Goal: Check status: Check status

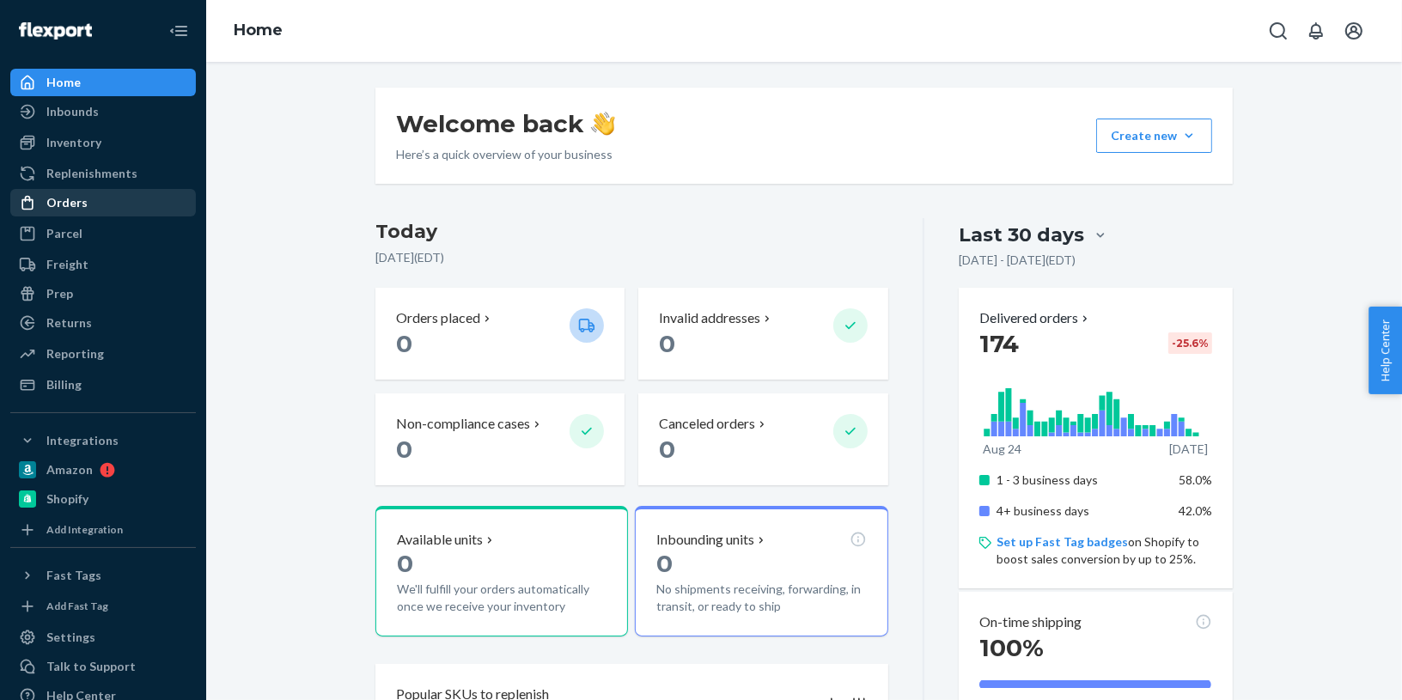
click at [123, 210] on div "Orders" at bounding box center [103, 203] width 182 height 24
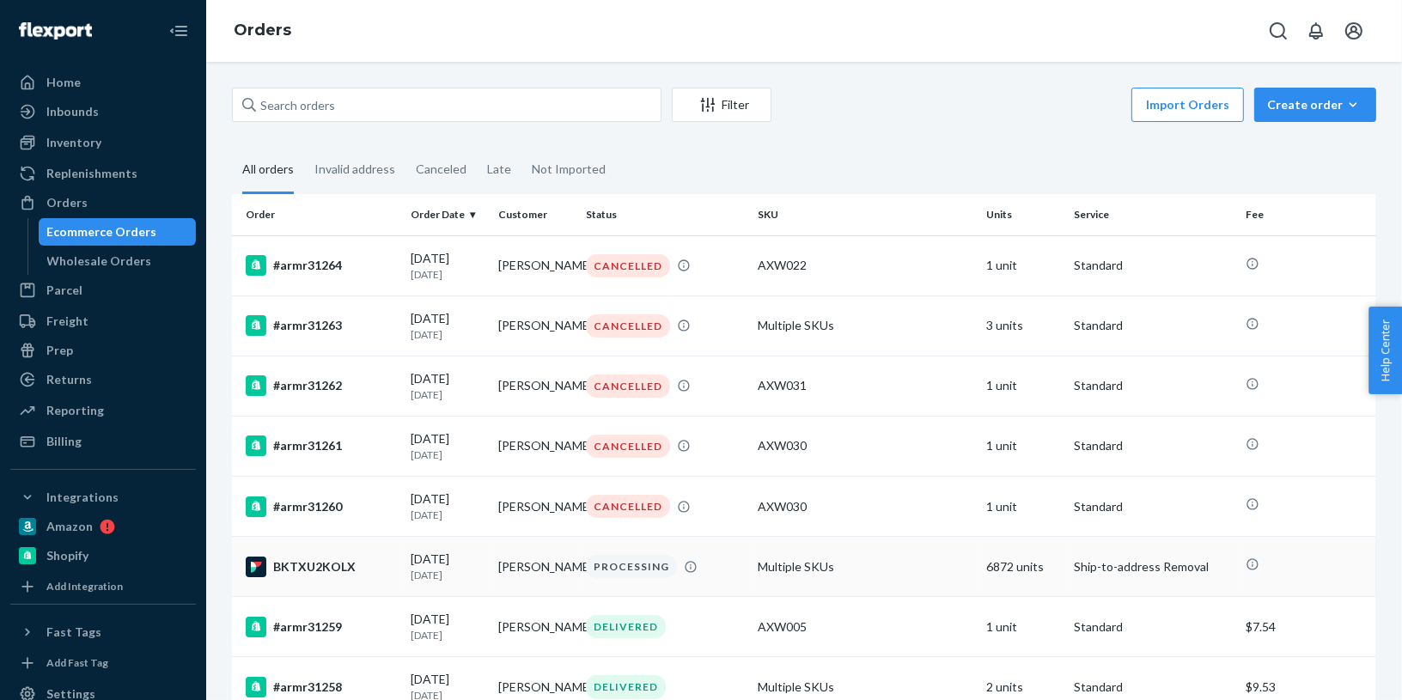
click at [303, 586] on td "BKTXU2KOLX" at bounding box center [318, 567] width 172 height 60
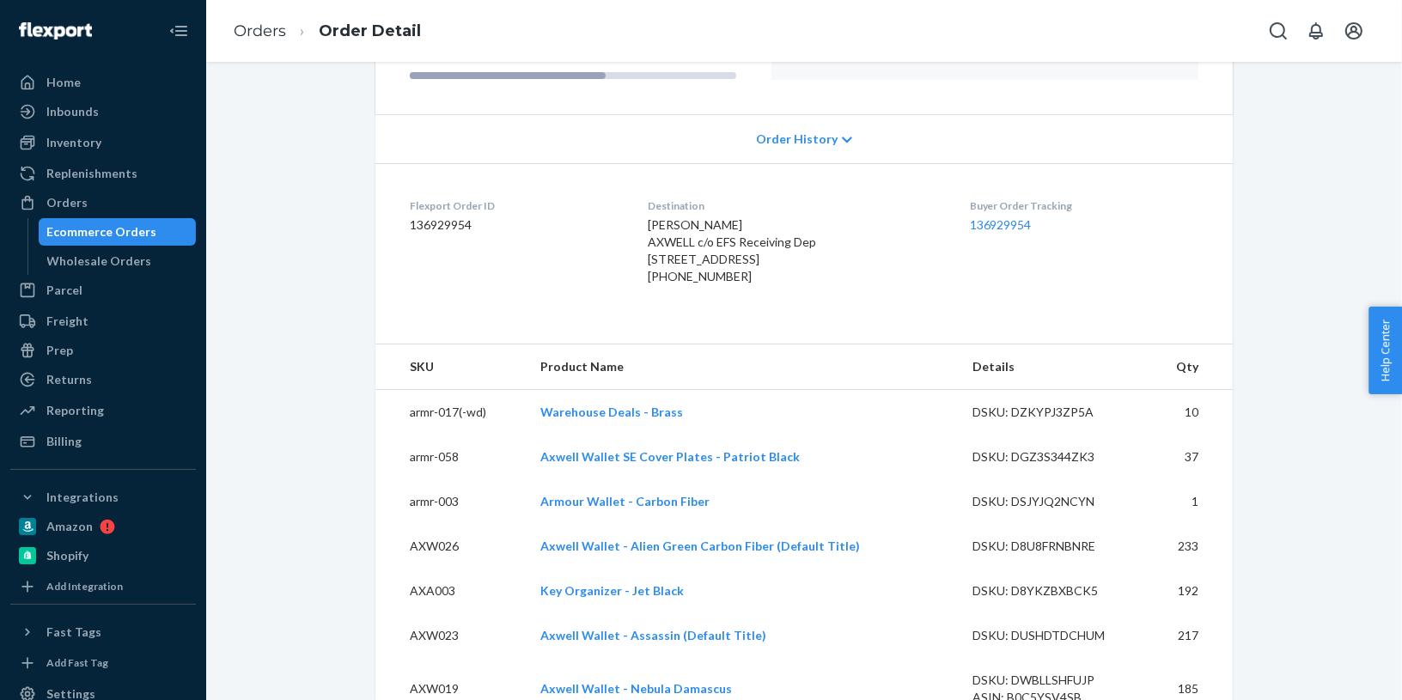
scroll to position [302, 0]
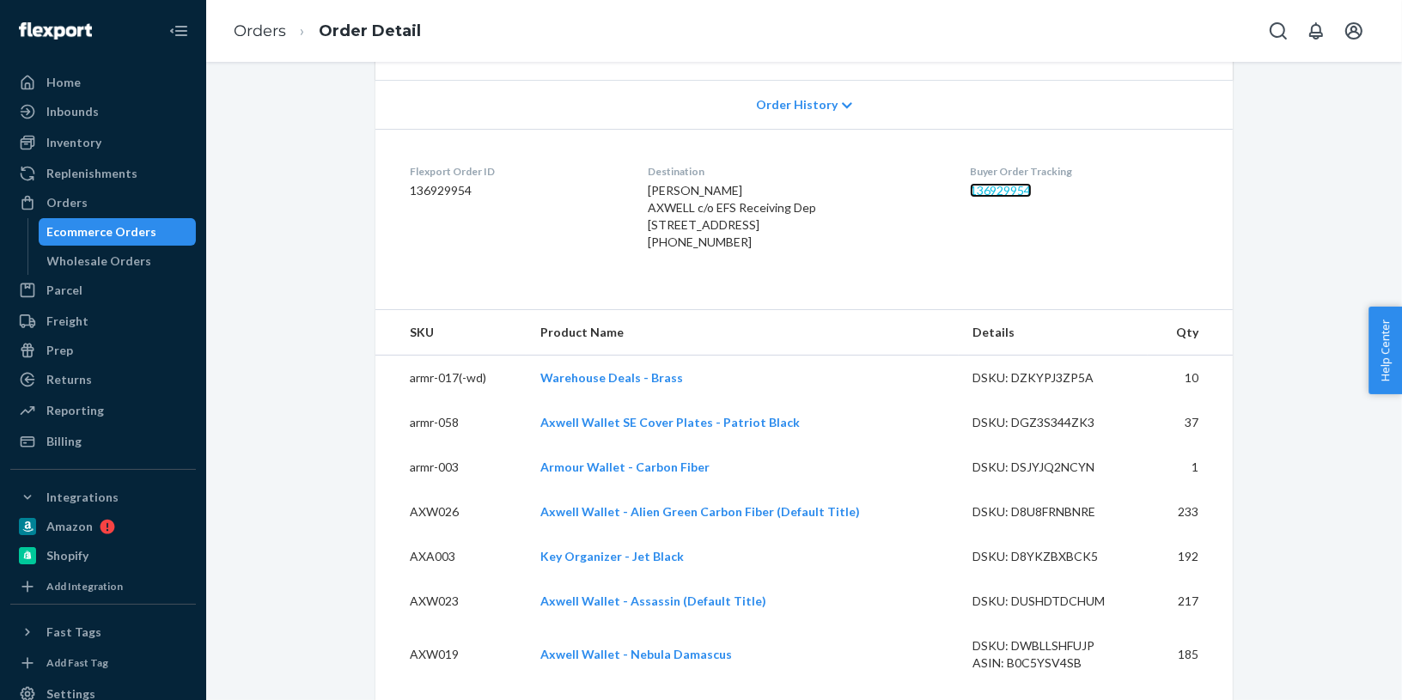
click at [1005, 191] on link "136929954" at bounding box center [1001, 190] width 62 height 15
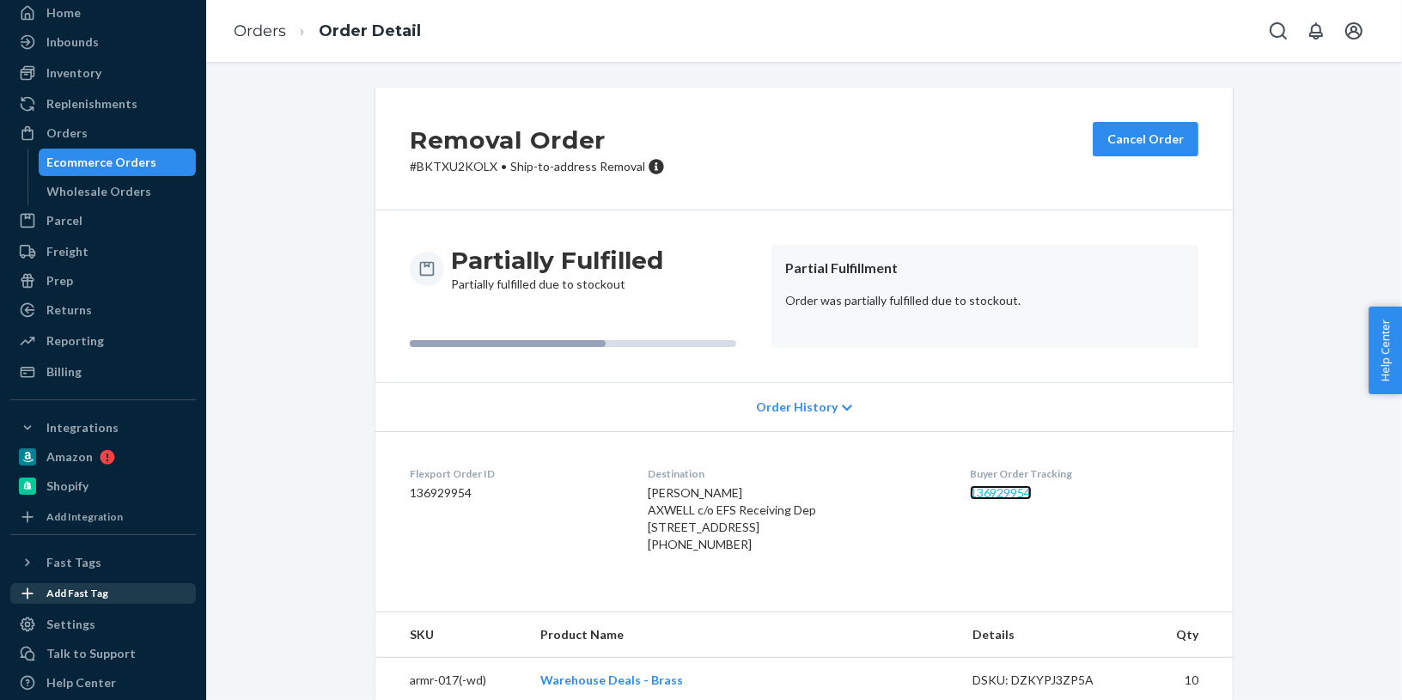
scroll to position [86, 0]
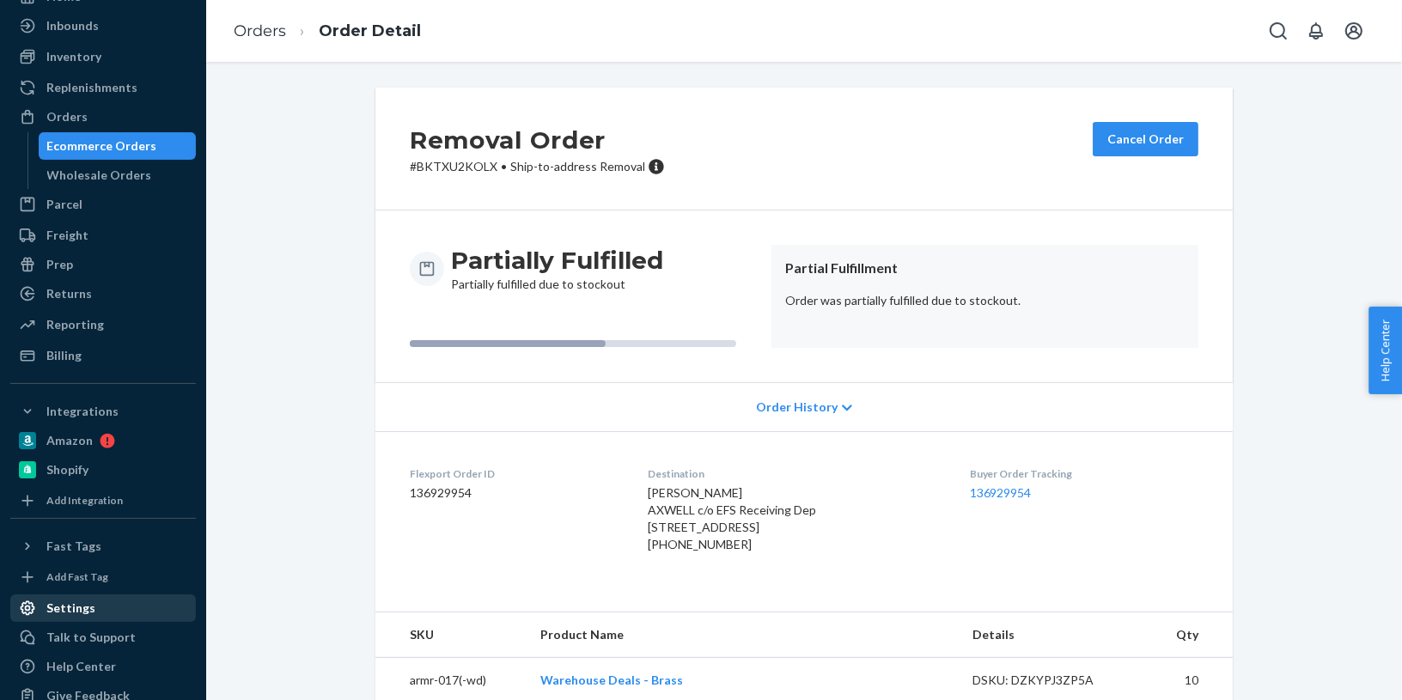
click at [87, 612] on div "Settings" at bounding box center [70, 608] width 49 height 17
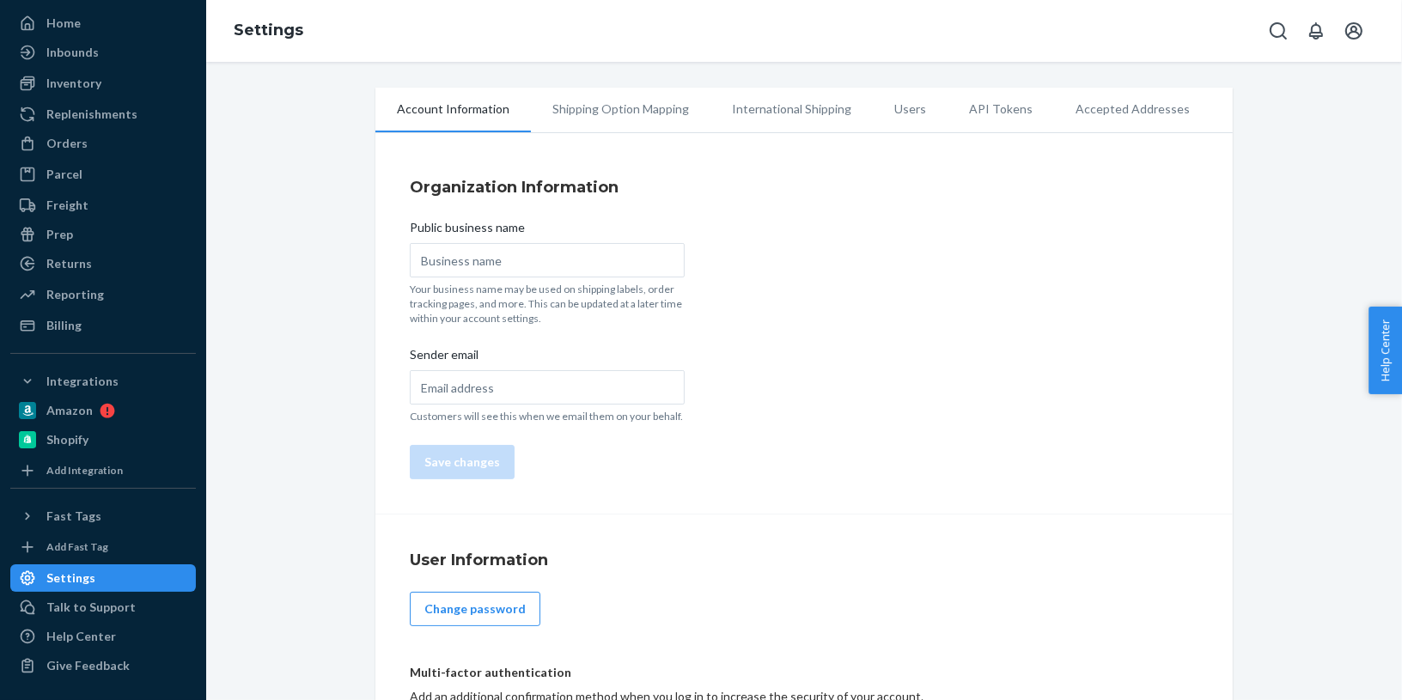
type input "AXWELL"
type input "support@axwellwallet.com"
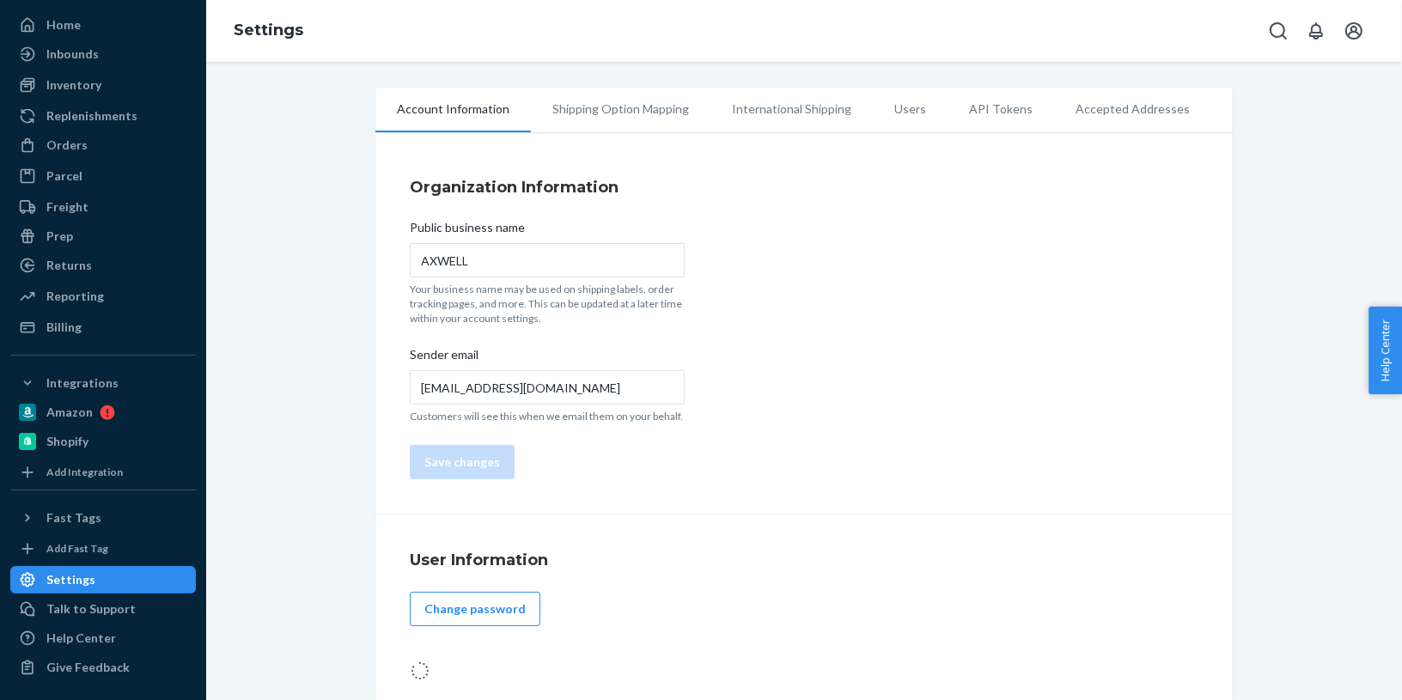
scroll to position [57, 0]
click at [107, 324] on div "Billing" at bounding box center [103, 328] width 182 height 24
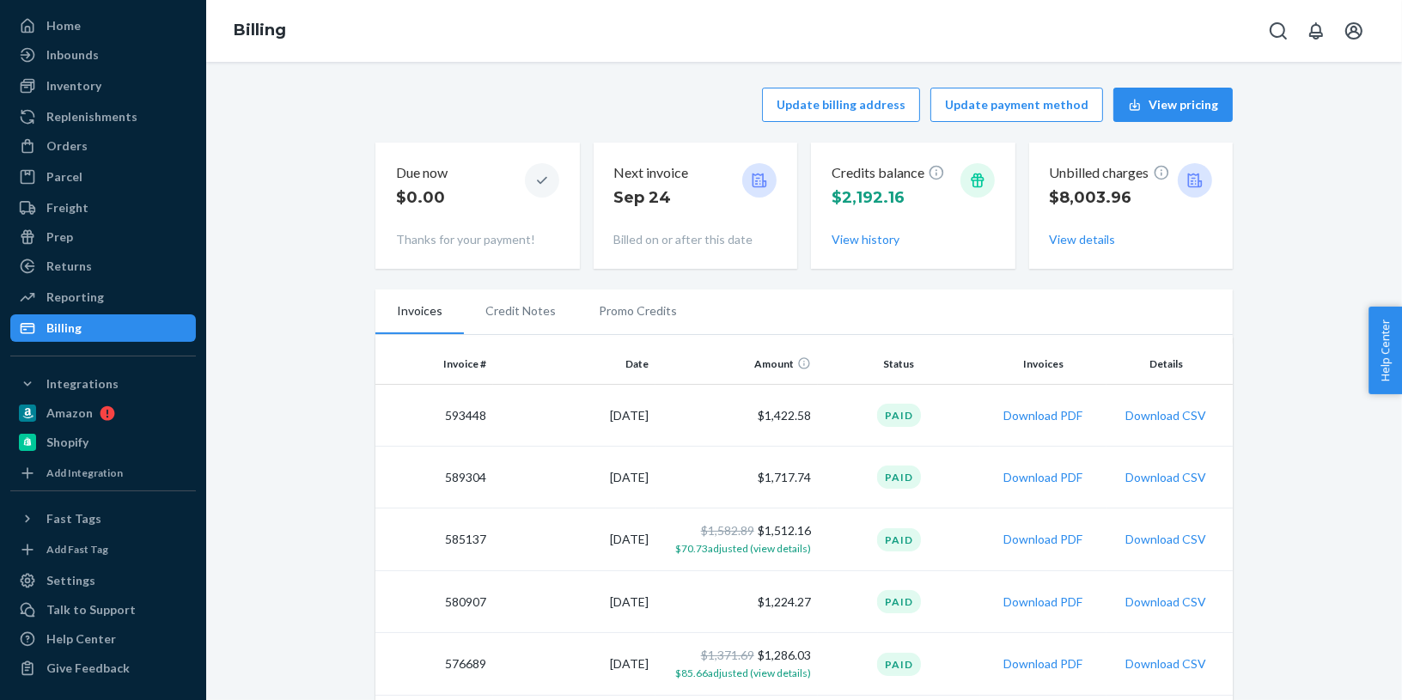
click at [1082, 249] on div "Unbilled charges $8,003.96 View details" at bounding box center [1131, 205] width 163 height 99
click at [1082, 241] on button "View details" at bounding box center [1083, 239] width 66 height 17
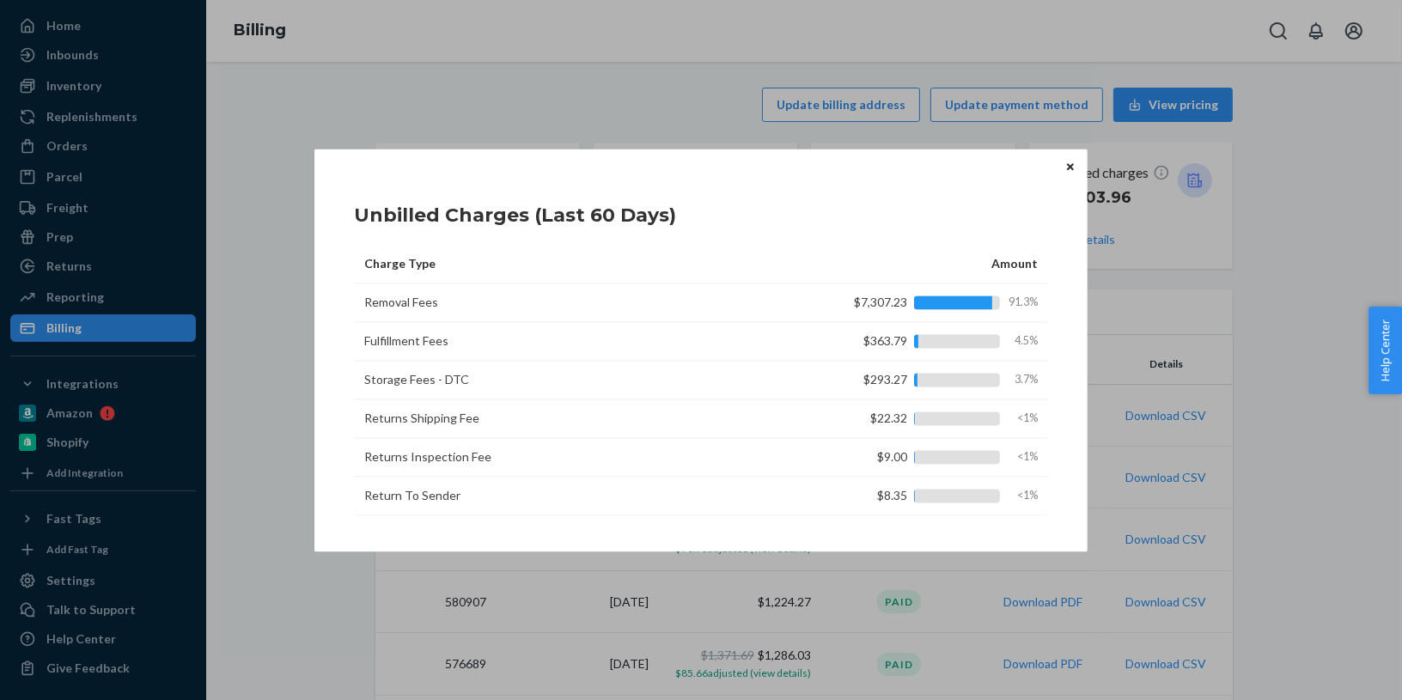
click at [1067, 168] on icon "Close" at bounding box center [1070, 167] width 7 height 10
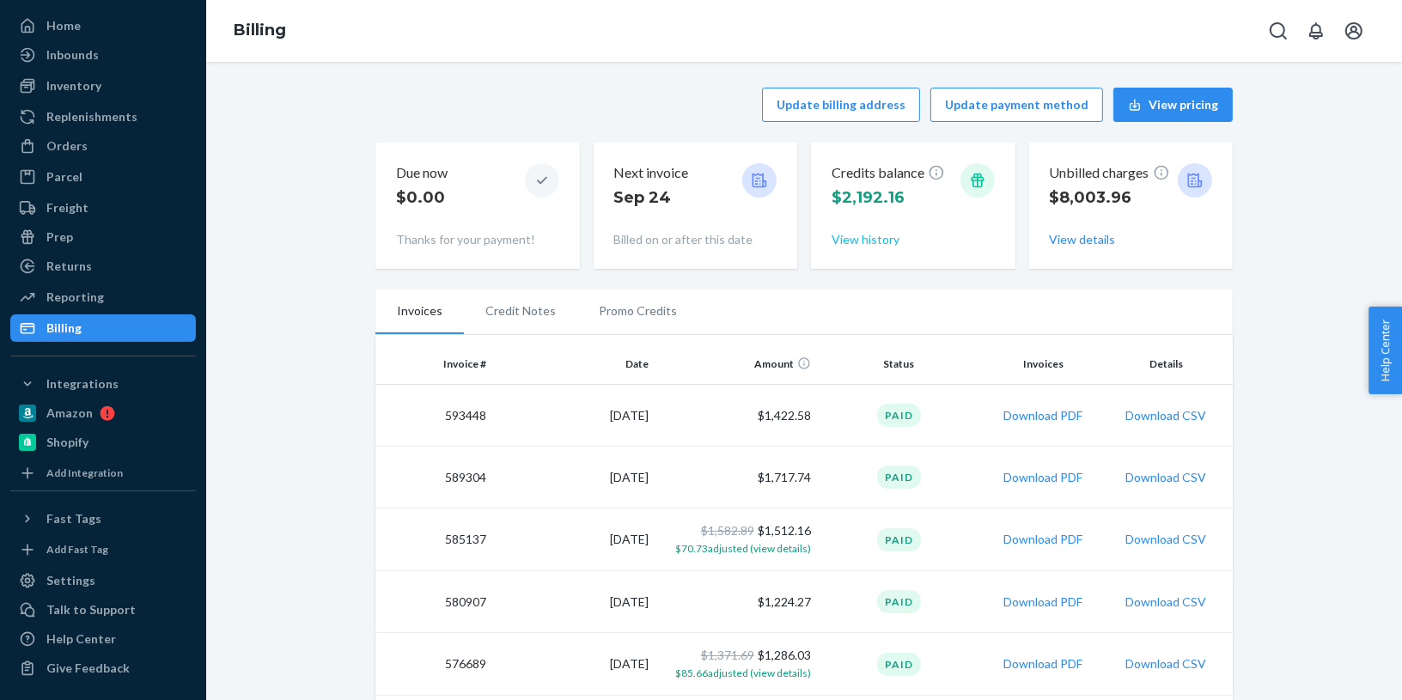
click at [838, 239] on button "View history" at bounding box center [865, 239] width 68 height 17
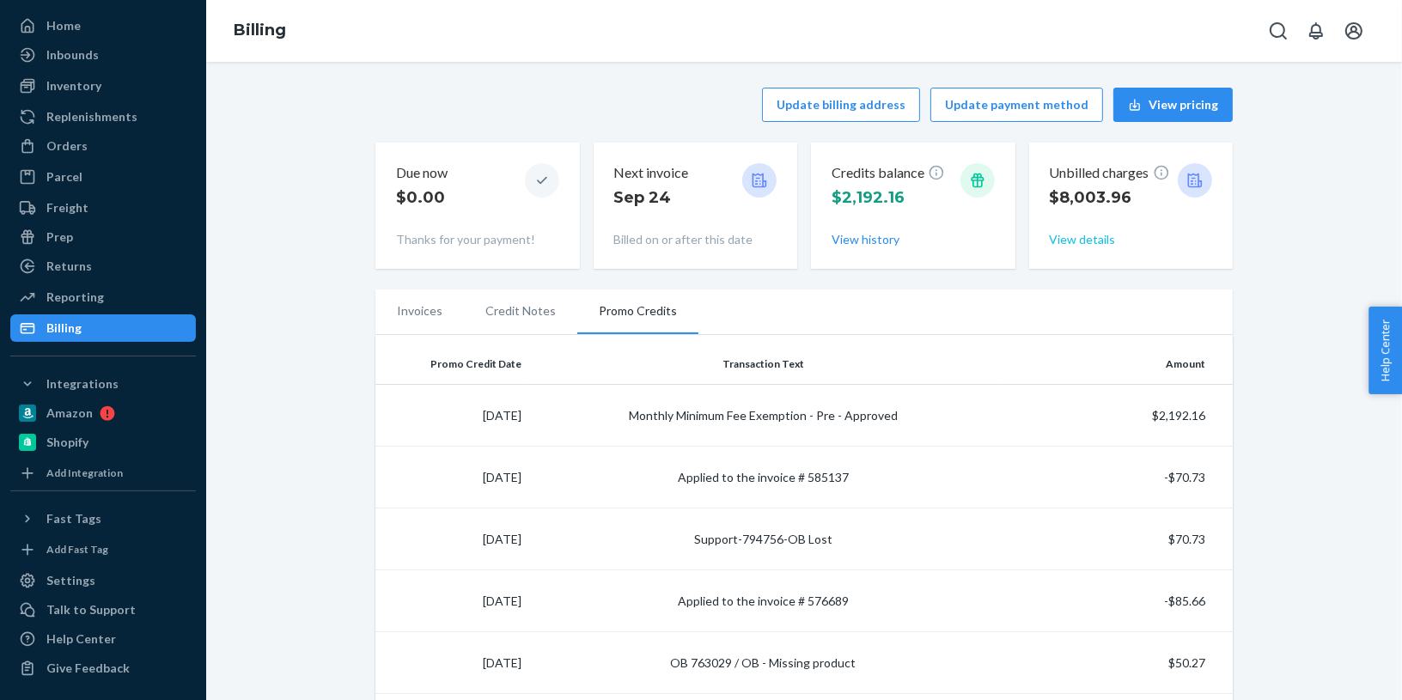
click at [1092, 237] on button "View details" at bounding box center [1083, 239] width 66 height 17
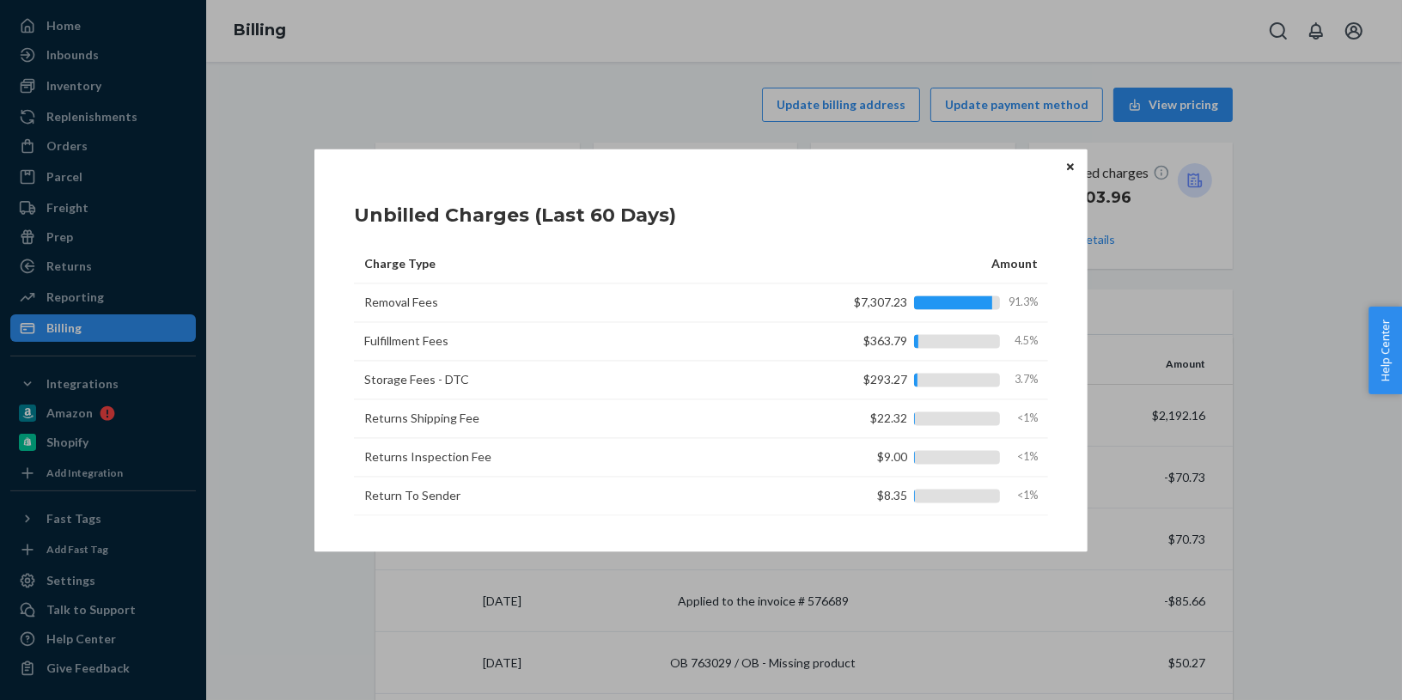
click at [1069, 167] on icon "Close" at bounding box center [1070, 166] width 7 height 7
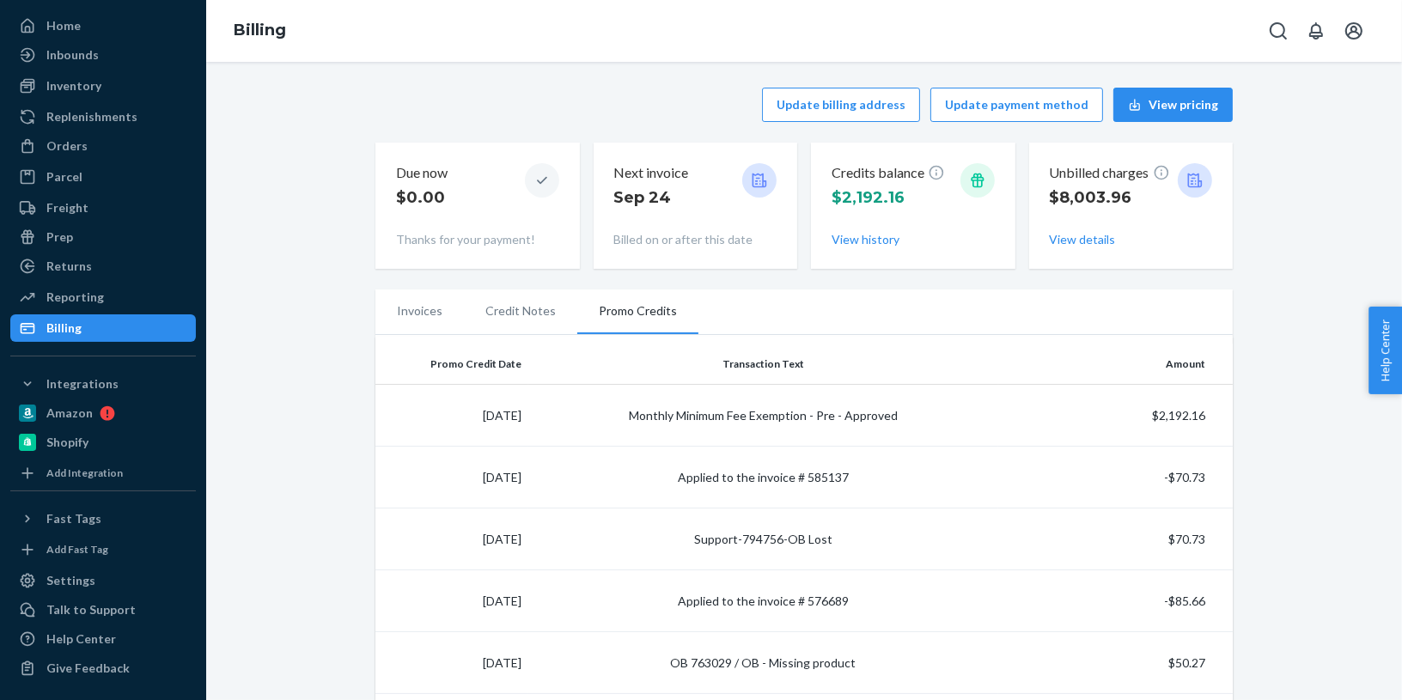
click at [521, 304] on li "Credit Notes" at bounding box center [520, 310] width 113 height 43
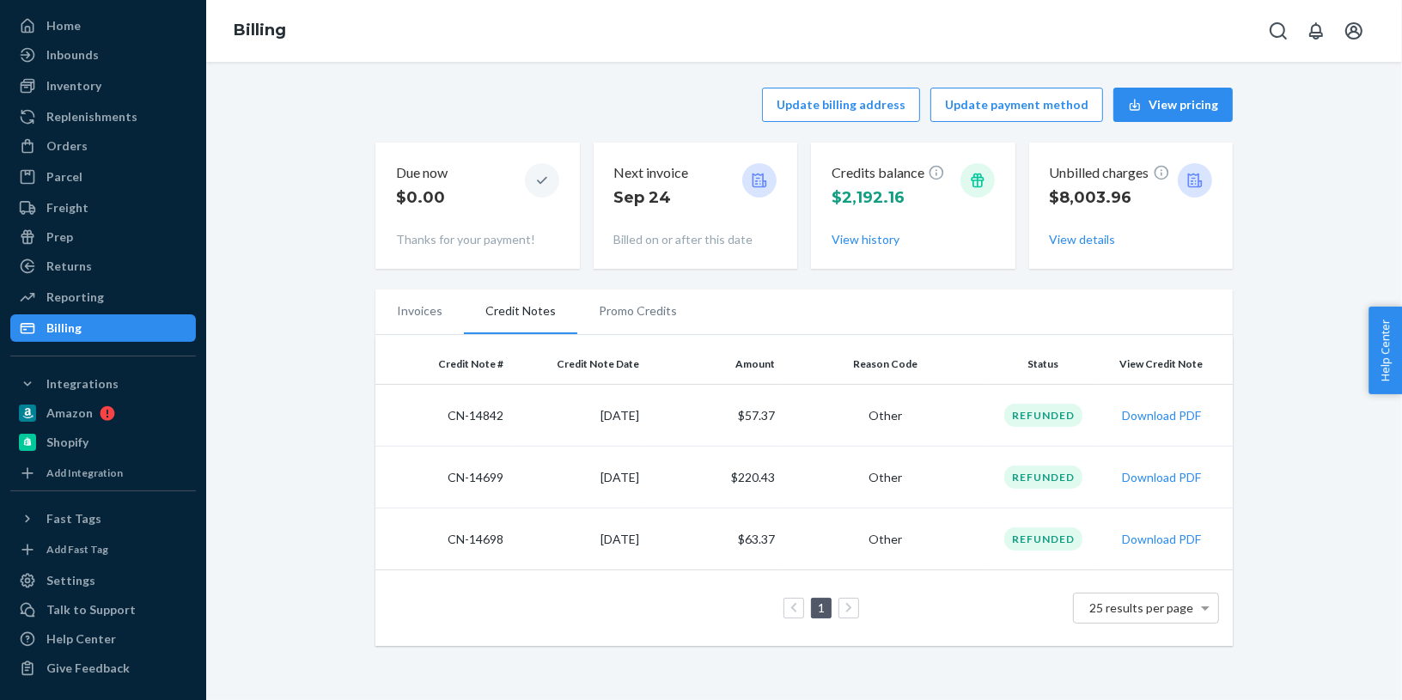
click at [440, 315] on li "Invoices" at bounding box center [419, 310] width 88 height 43
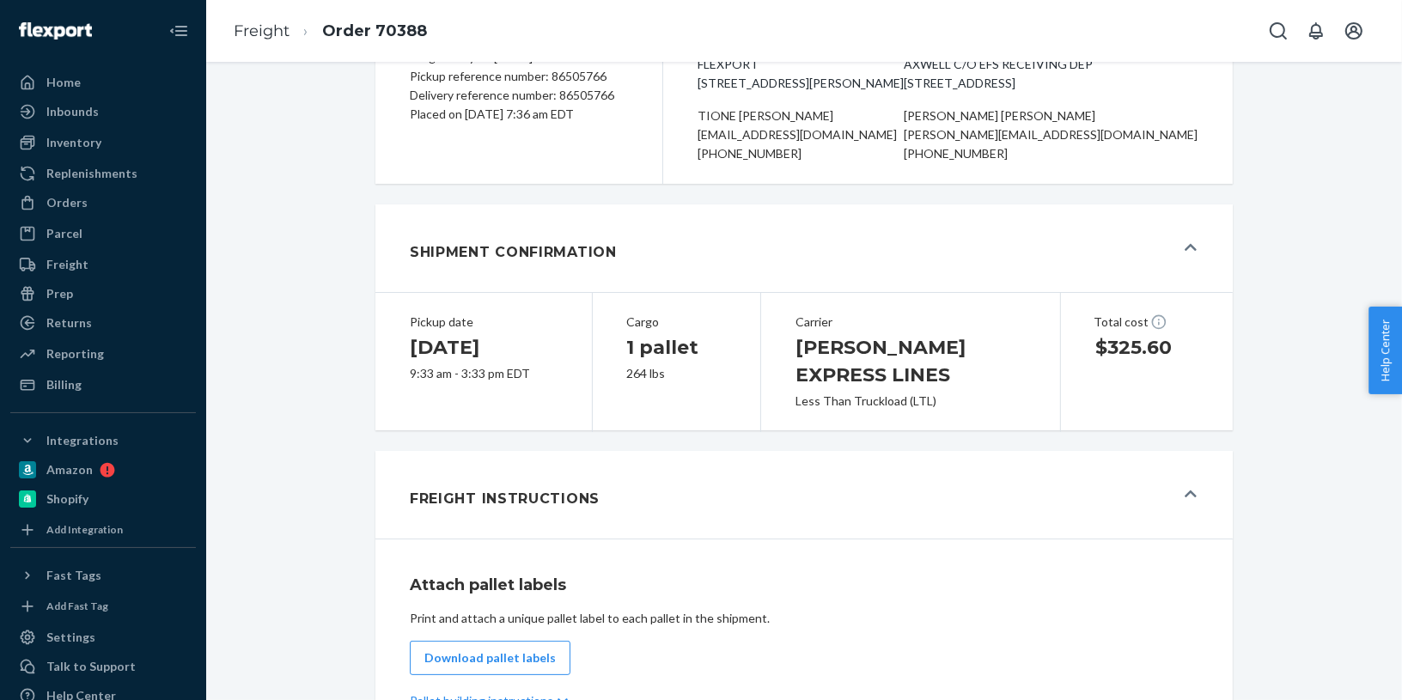
scroll to position [194, 0]
click at [1198, 497] on button "Freight Instructions" at bounding box center [803, 493] width 857 height 88
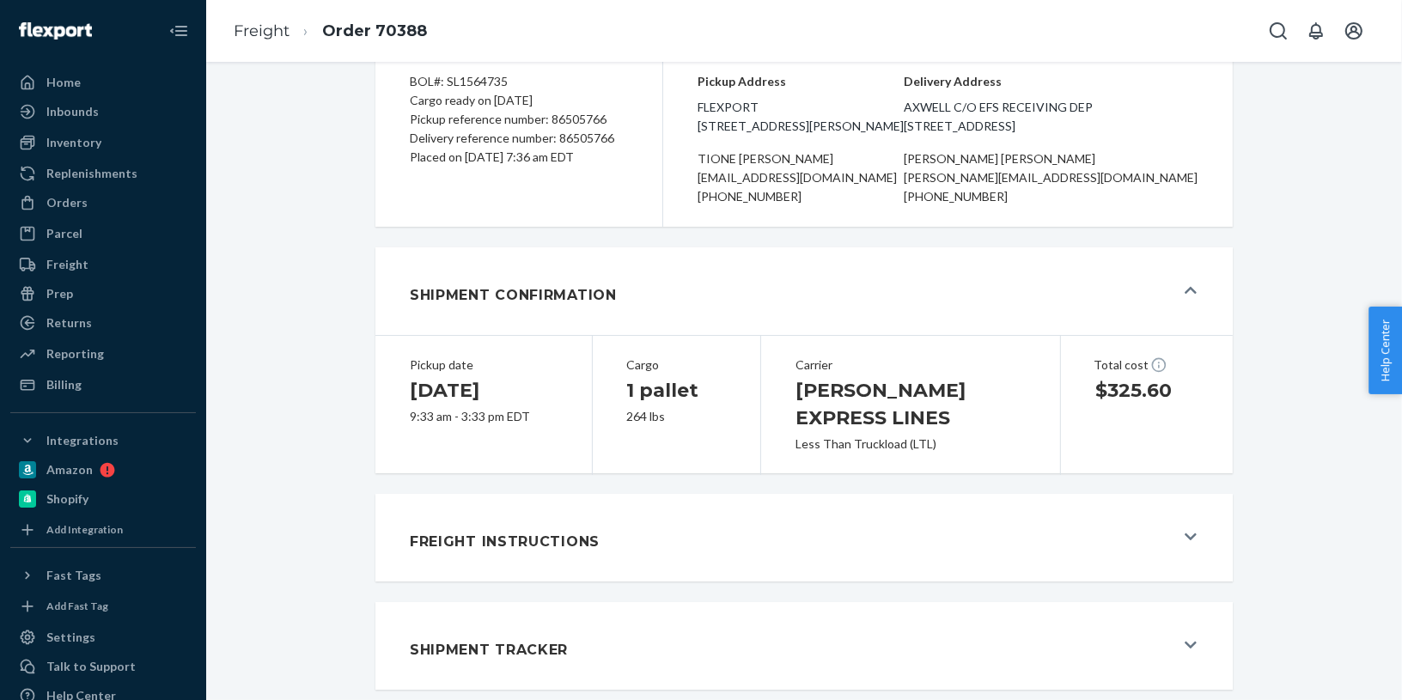
click at [1185, 544] on icon at bounding box center [1190, 537] width 12 height 14
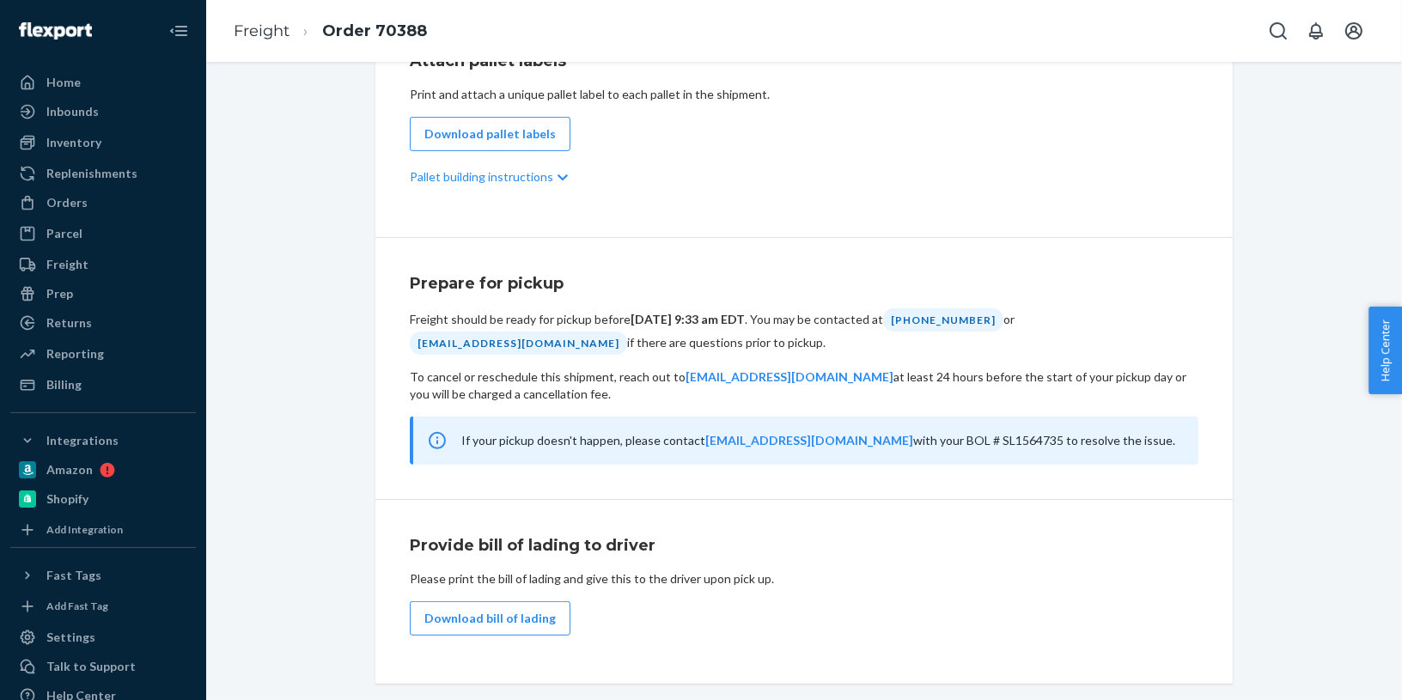
scroll to position [825, 0]
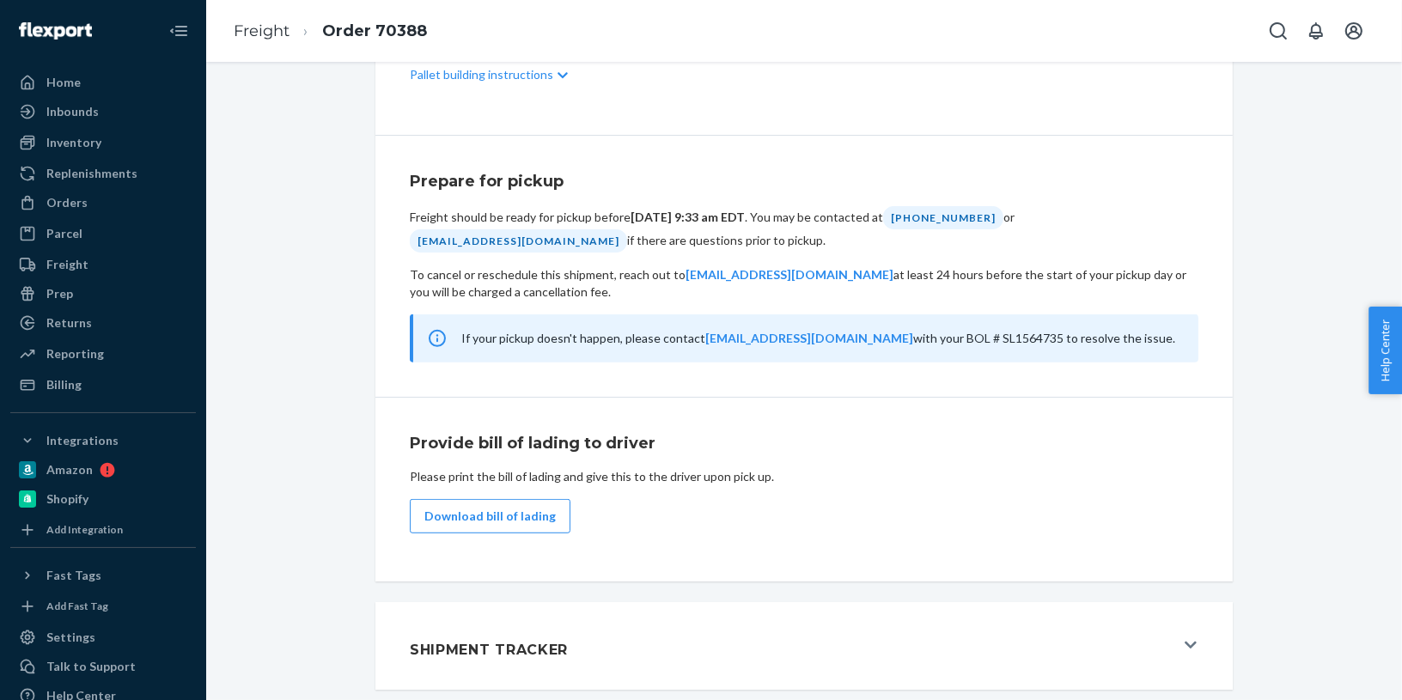
click at [1190, 635] on button "Shipment Tracker" at bounding box center [803, 646] width 857 height 88
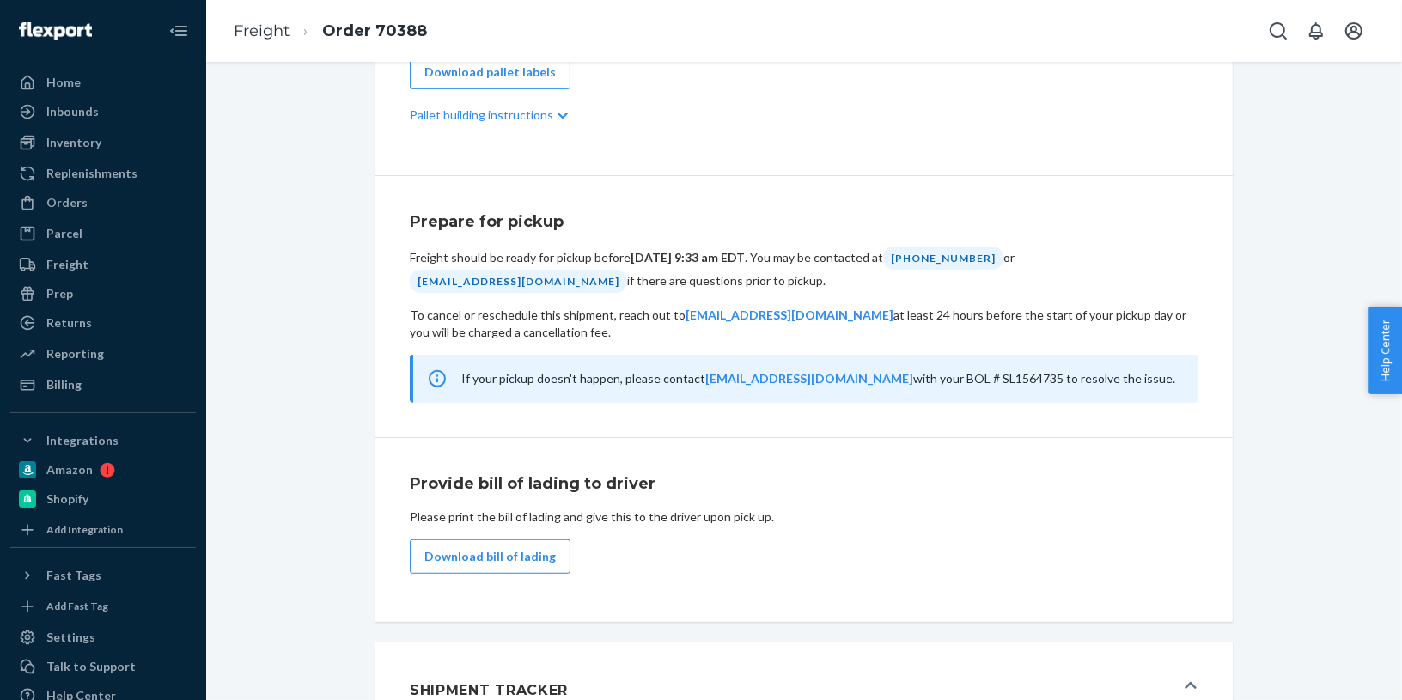
scroll to position [780, 0]
